Goal: Communication & Community: Answer question/provide support

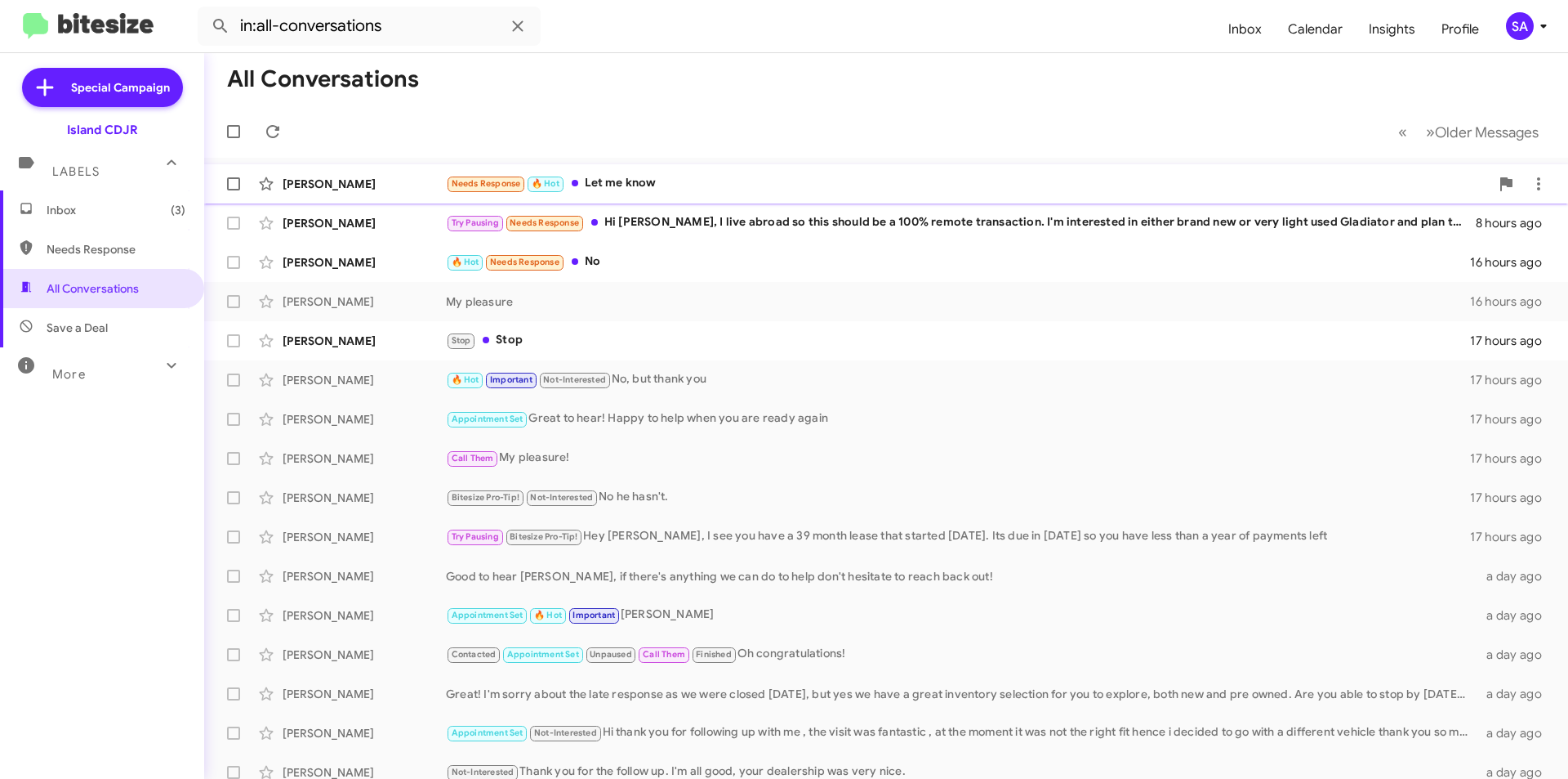
click at [325, 190] on div "[PERSON_NAME]" at bounding box center [365, 184] width 163 height 16
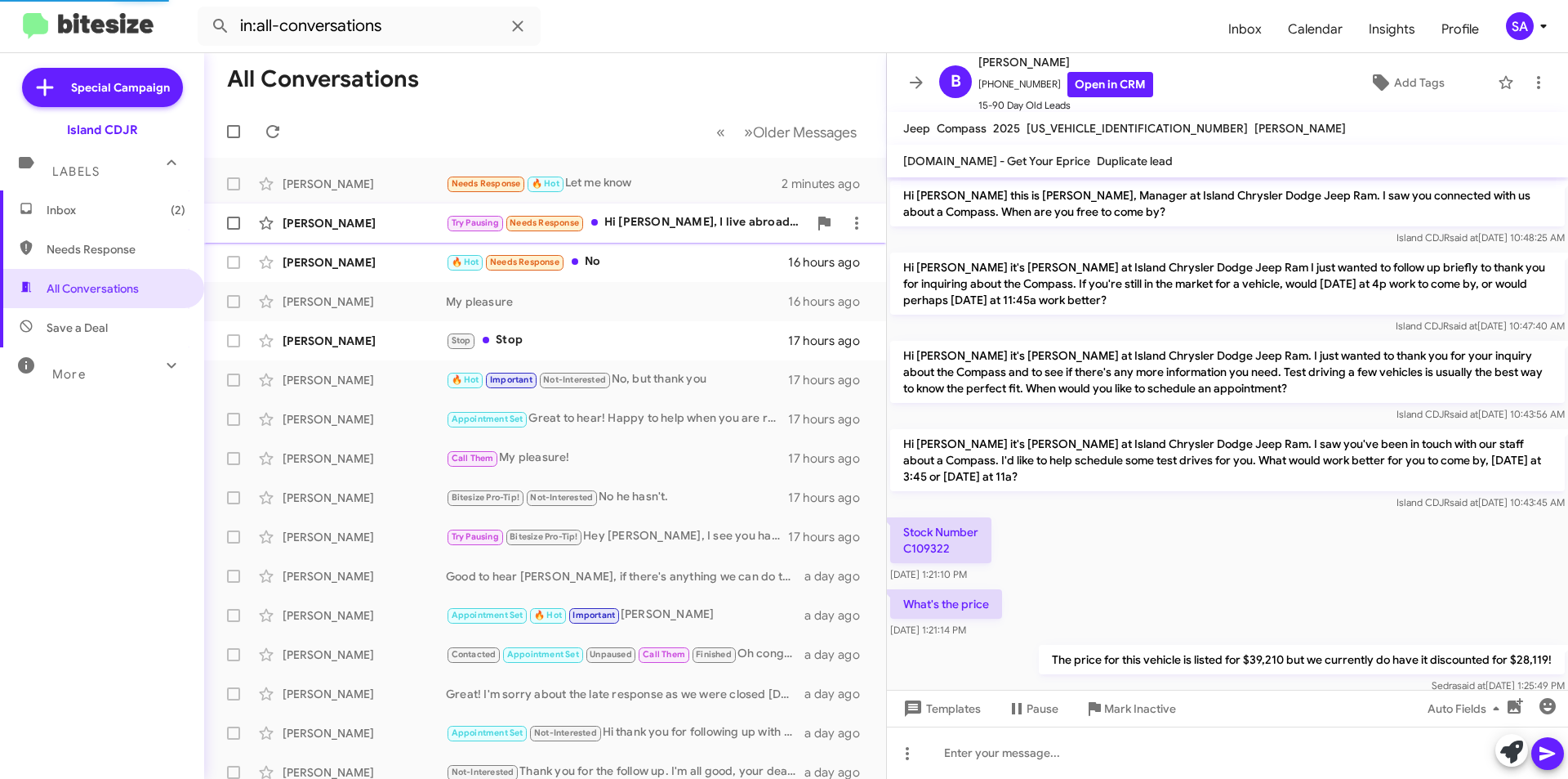
scroll to position [834, 0]
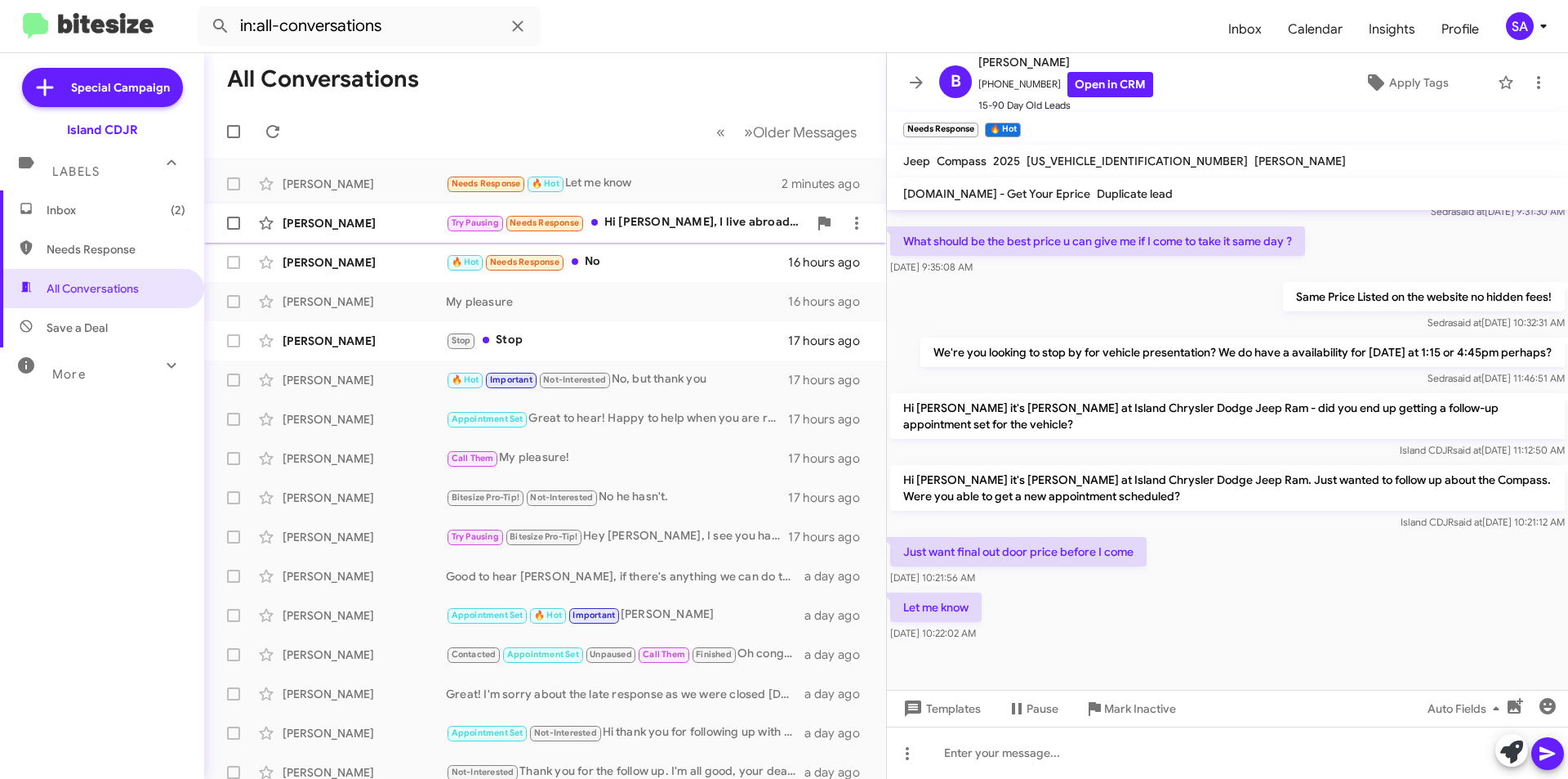
click at [395, 230] on div "[PERSON_NAME]" at bounding box center [365, 223] width 163 height 16
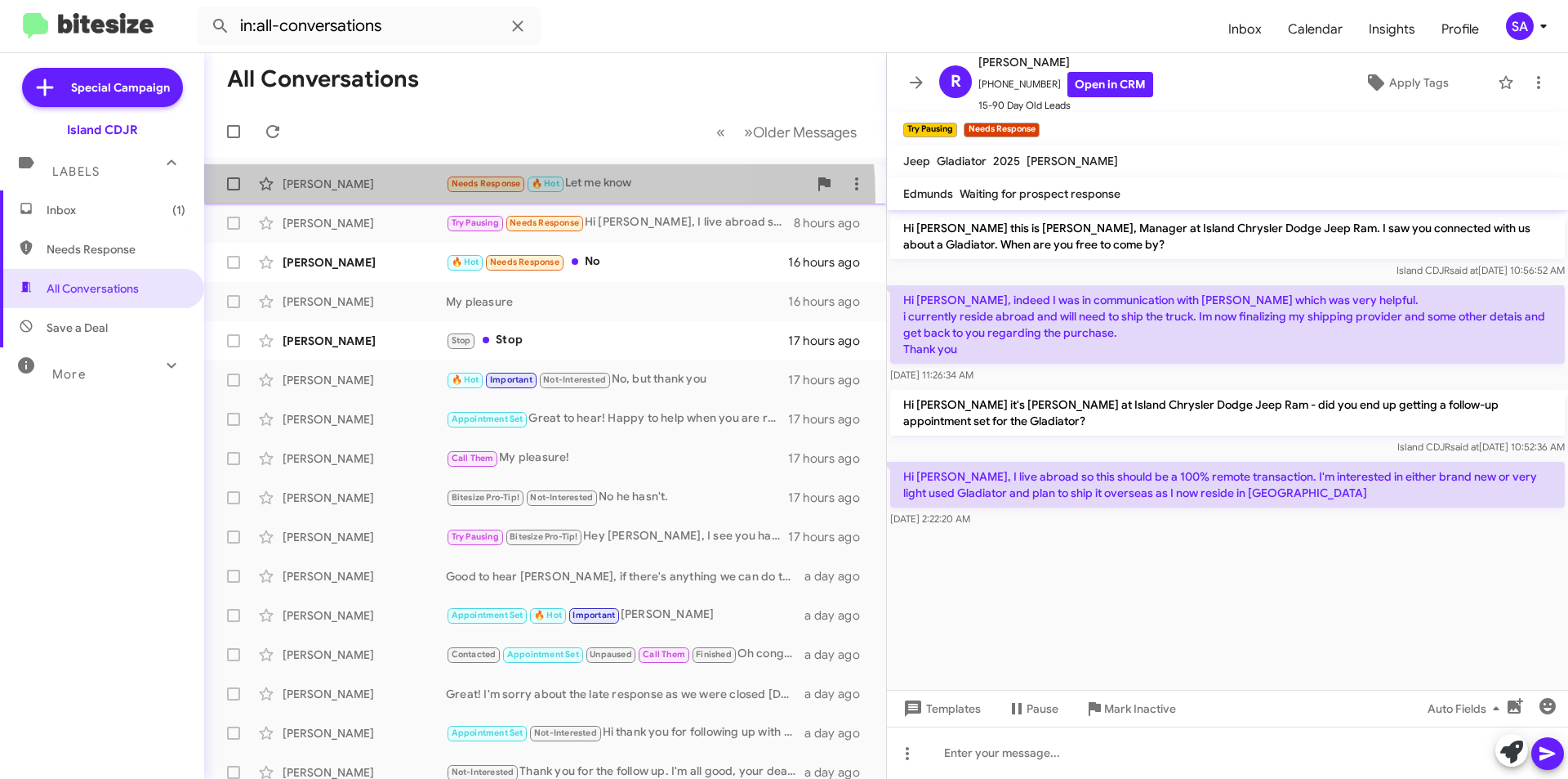
click at [396, 201] on span "[PERSON_NAME] Needs Response 🔥 Hot Let me know 2 minutes ago" at bounding box center [545, 184] width 683 height 40
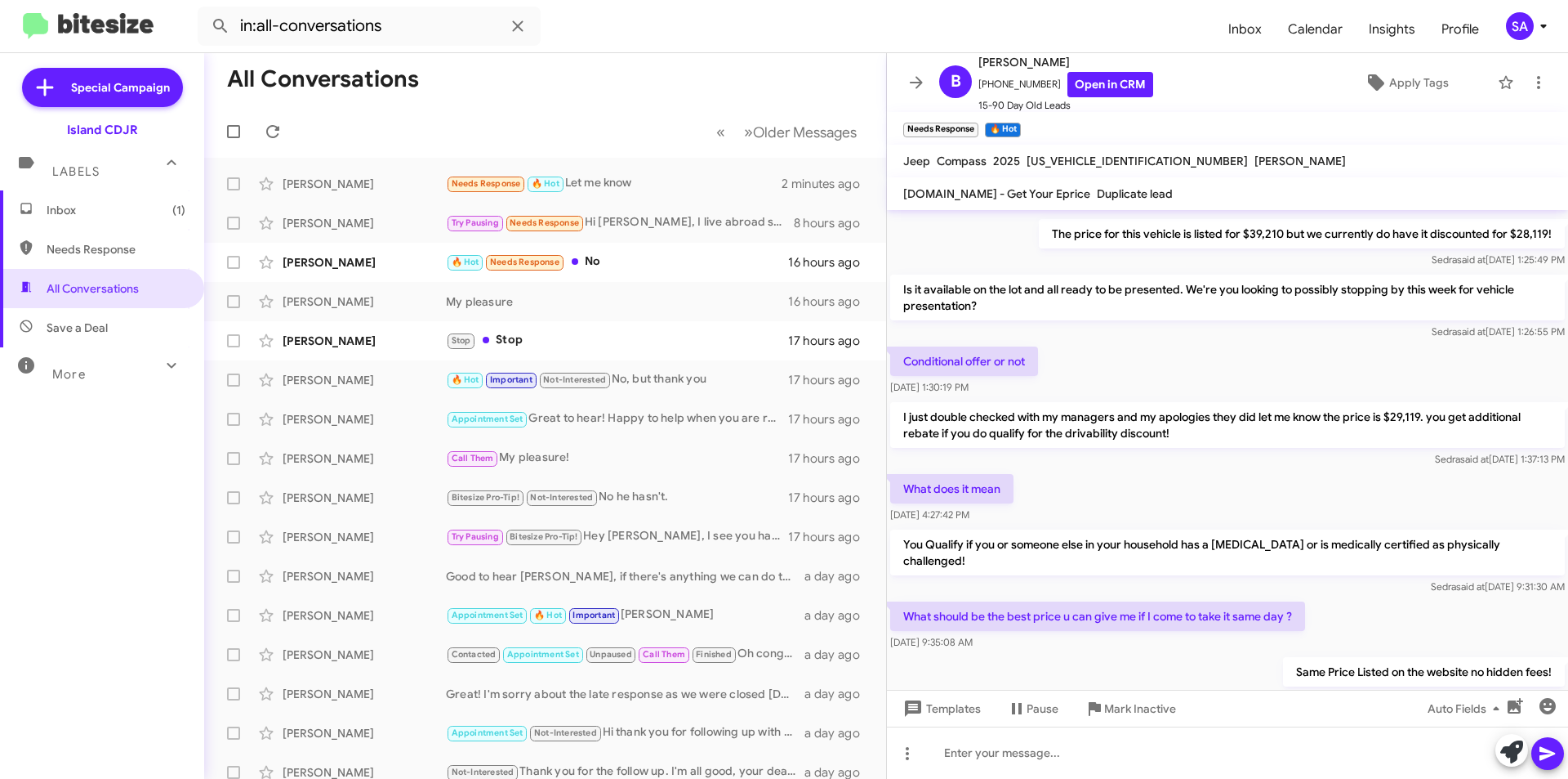
scroll to position [784, 0]
